Goal: Find specific page/section: Find specific page/section

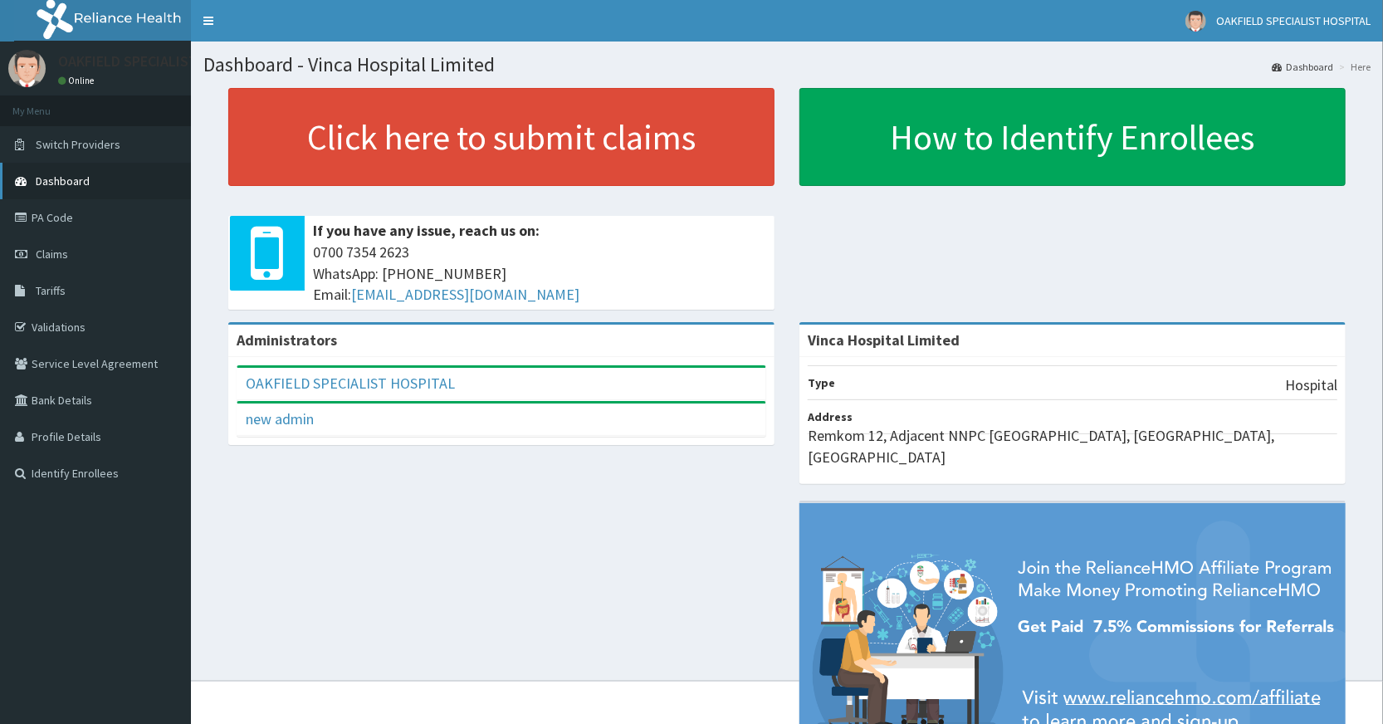
click at [63, 183] on span "Dashboard" at bounding box center [63, 181] width 54 height 15
click at [52, 320] on link "Validations" at bounding box center [95, 327] width 191 height 37
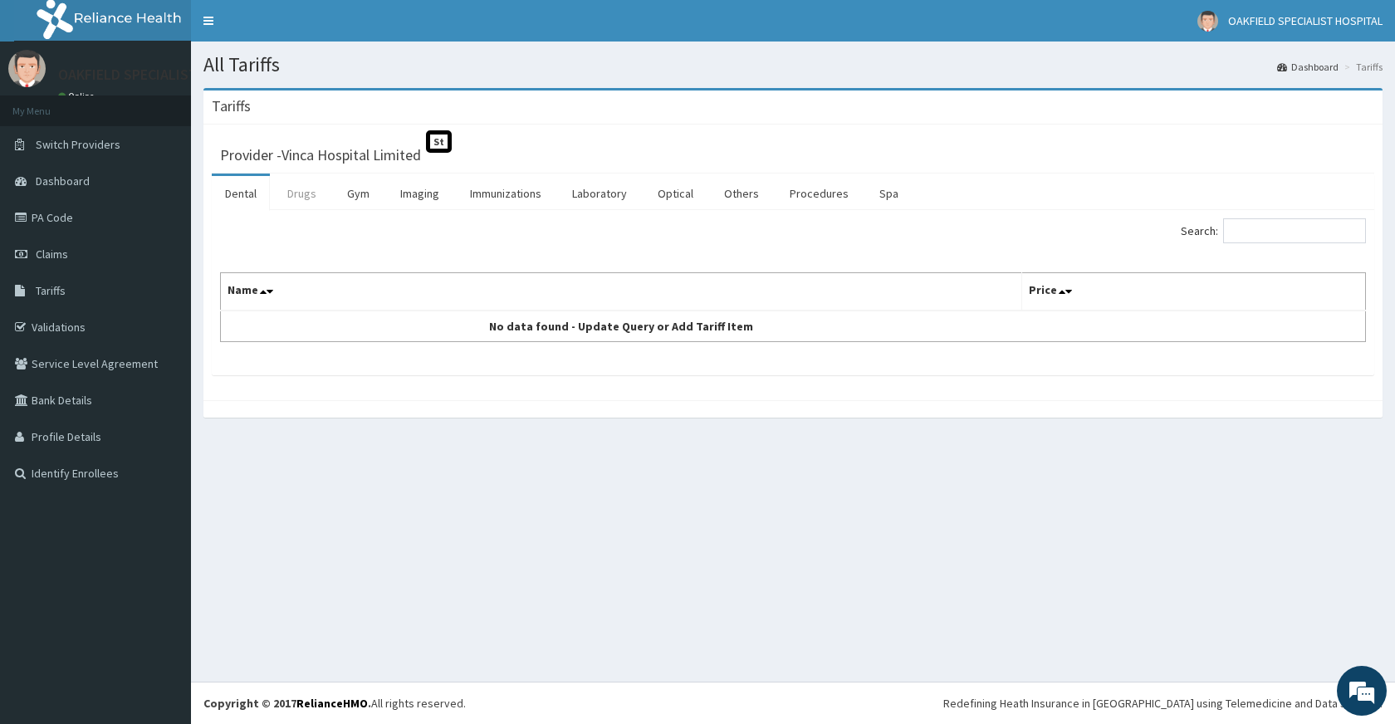
click at [313, 193] on link "Drugs" at bounding box center [302, 193] width 56 height 35
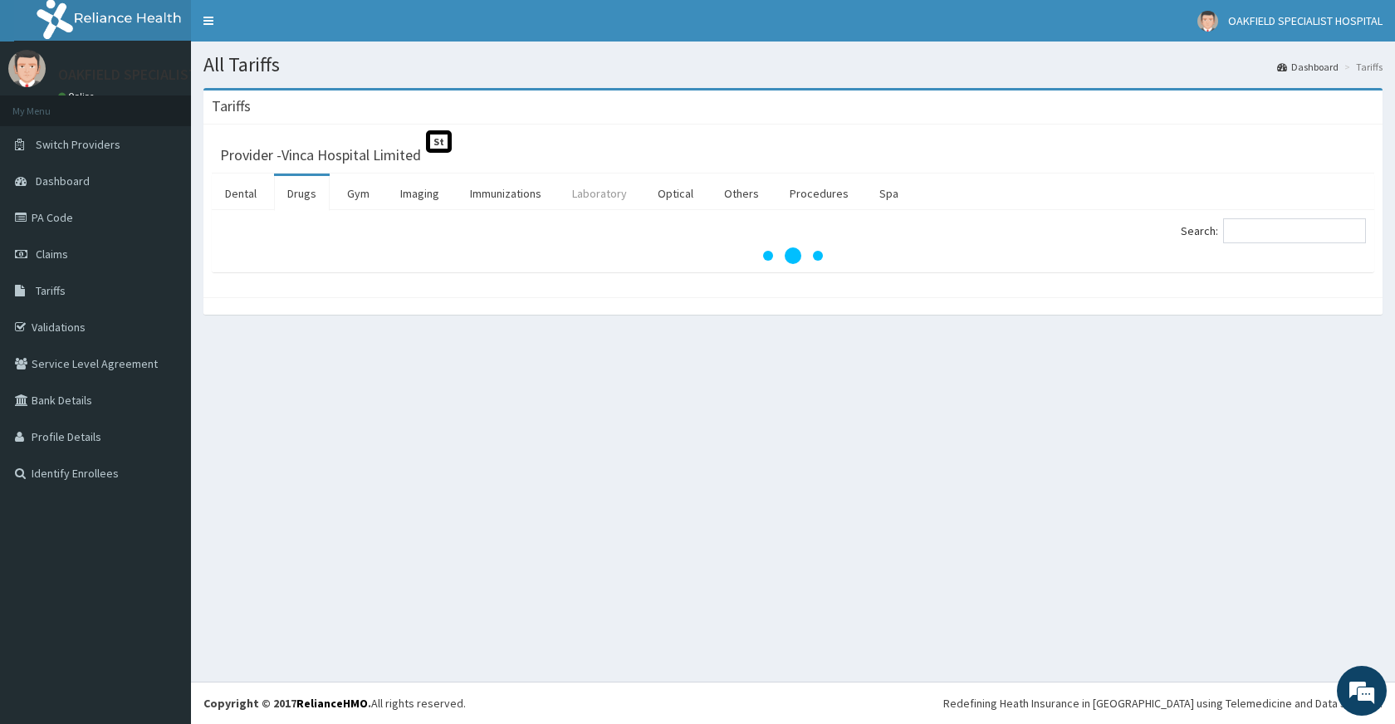
click at [604, 199] on link "Laboratory" at bounding box center [599, 193] width 81 height 35
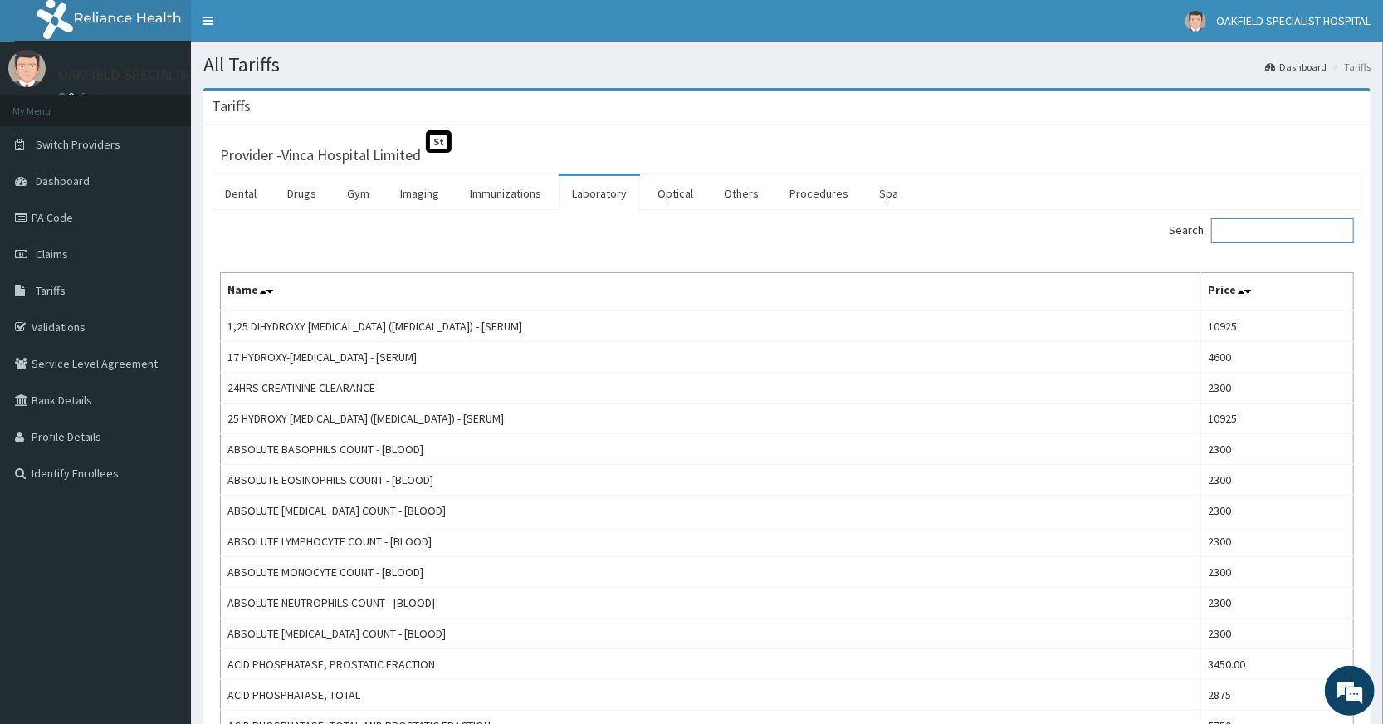
click at [1239, 234] on input "Search:" at bounding box center [1282, 230] width 143 height 25
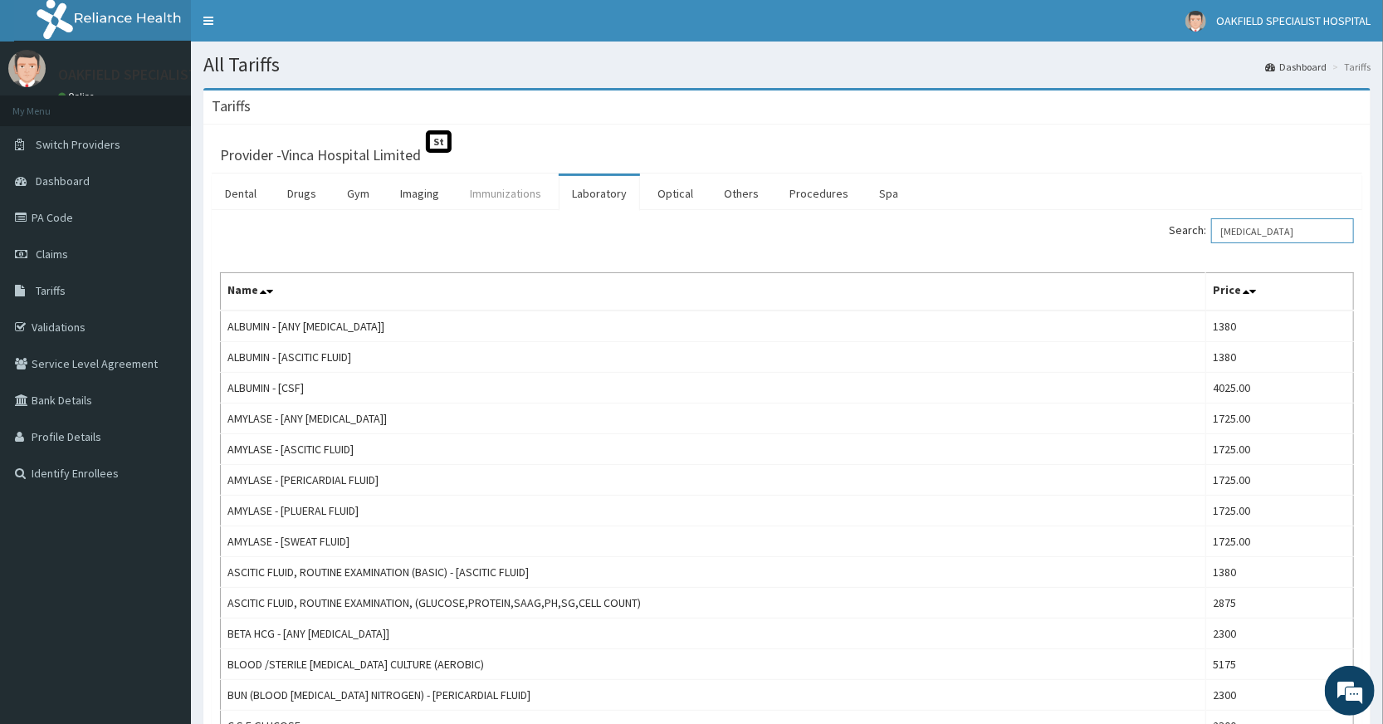
type input "FLU"
click at [503, 186] on link "Immunizations" at bounding box center [506, 193] width 98 height 35
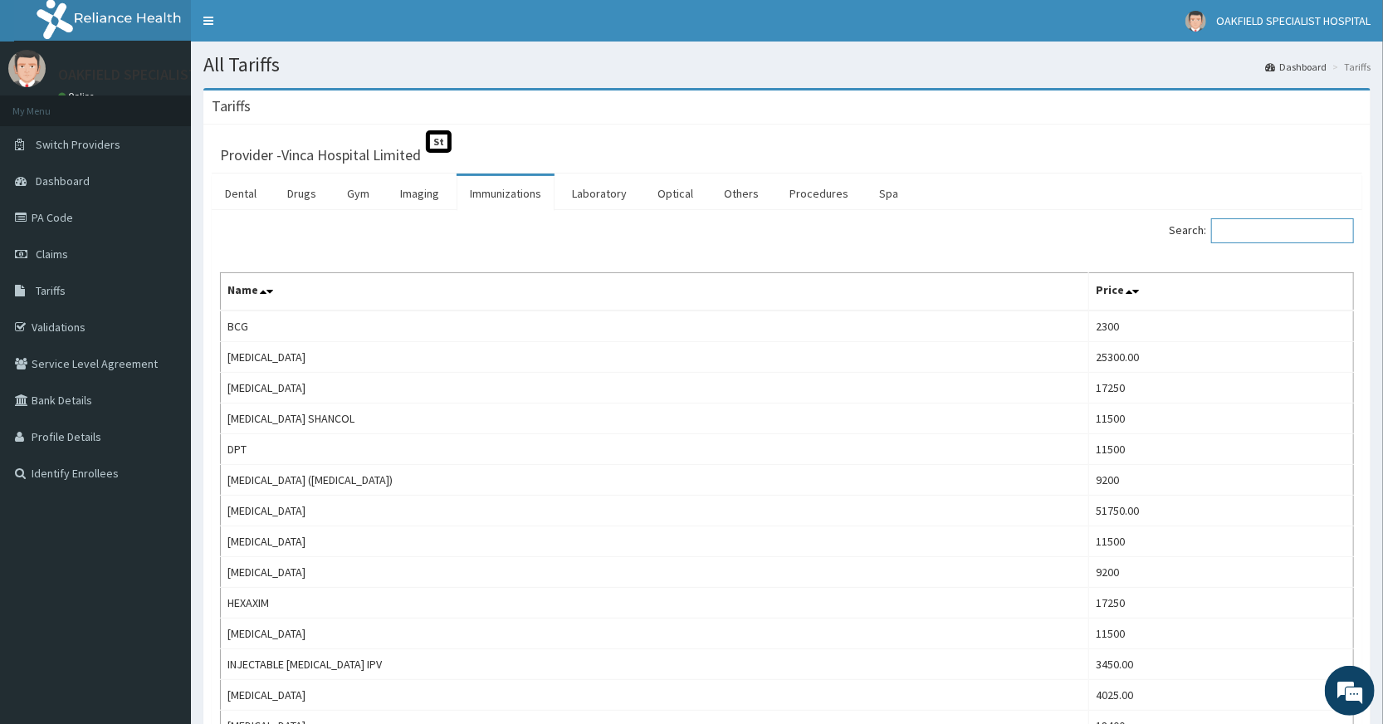
click at [1289, 235] on input "Search:" at bounding box center [1282, 230] width 143 height 25
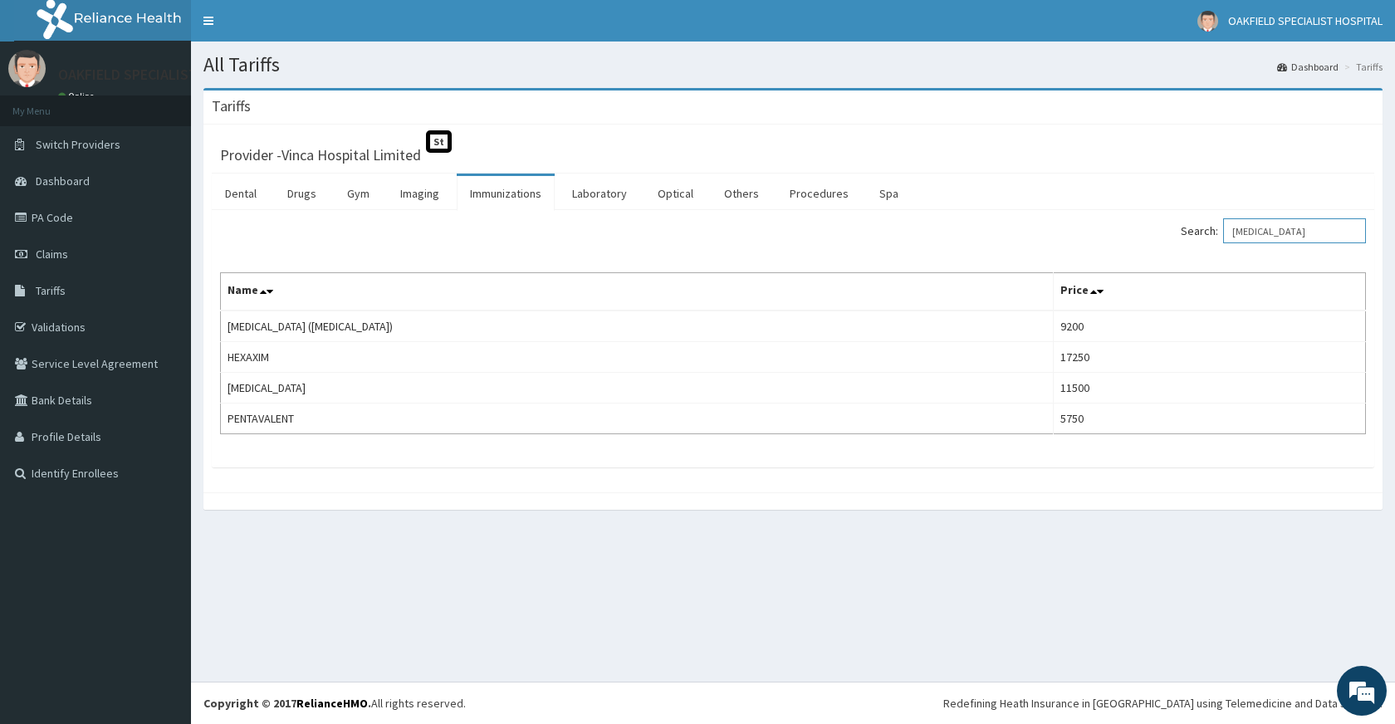
type input "FLU"
